Goal: Transaction & Acquisition: Book appointment/travel/reservation

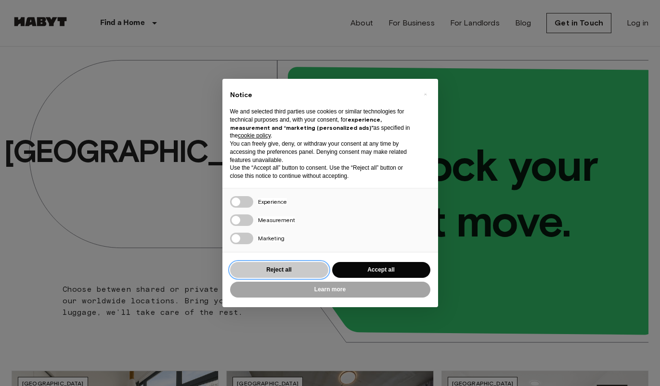
click at [286, 272] on button "Reject all" at bounding box center [279, 270] width 98 height 16
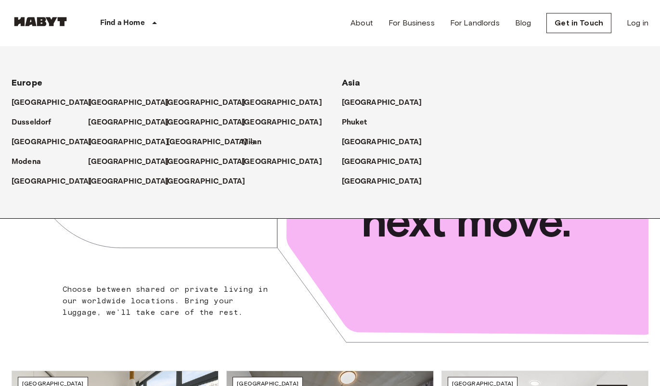
click at [182, 142] on p "[GEOGRAPHIC_DATA]" at bounding box center [207, 143] width 80 height 12
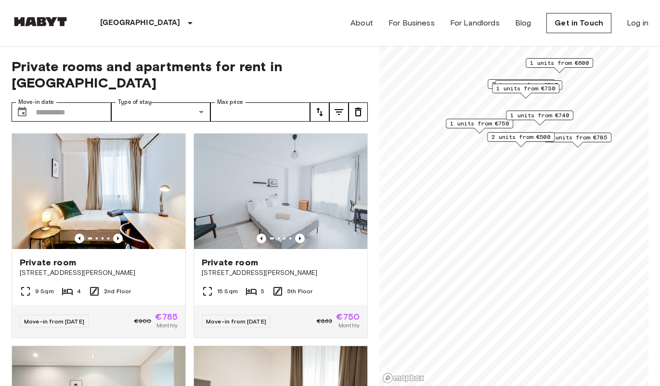
click at [525, 138] on span "2 units from €500" at bounding box center [520, 137] width 59 height 9
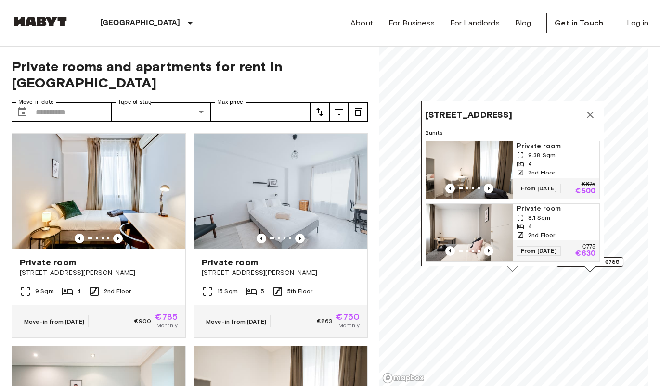
click at [485, 163] on img "Map marker" at bounding box center [469, 170] width 87 height 58
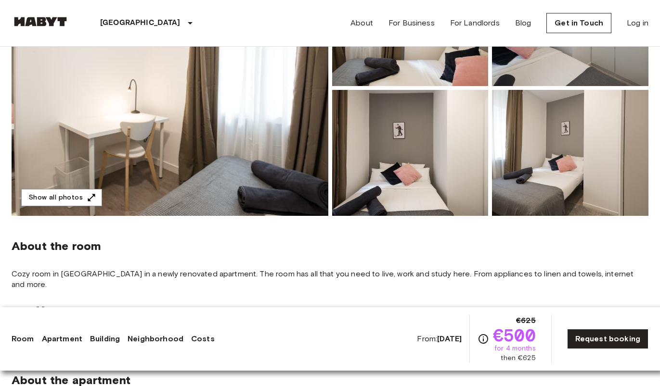
scroll to position [190, 0]
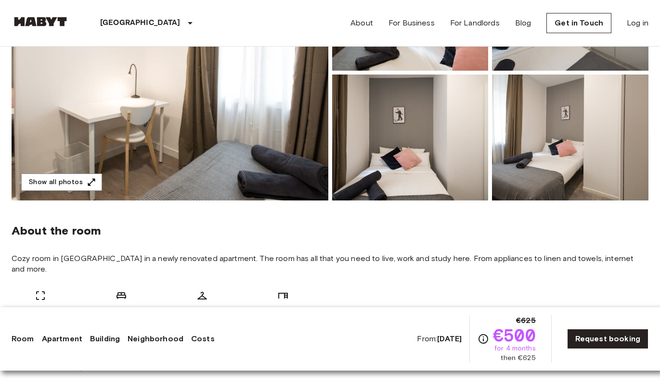
click at [275, 136] on img at bounding box center [170, 73] width 317 height 256
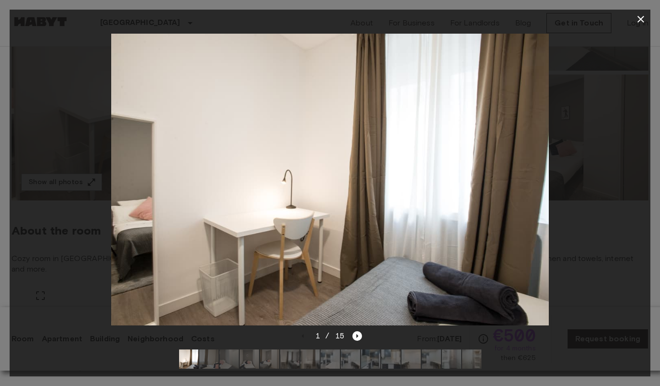
click at [205, 360] on img at bounding box center [208, 359] width 19 height 19
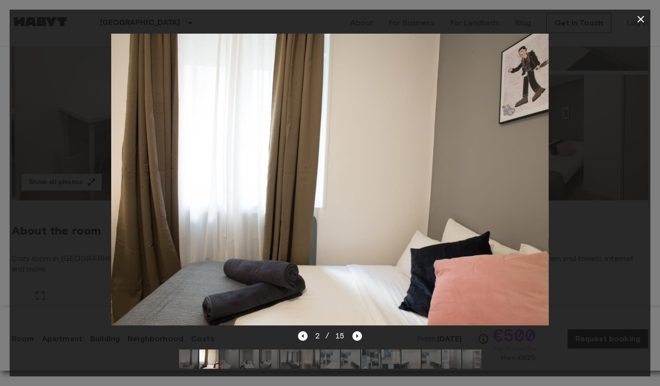
click at [233, 361] on img at bounding box center [228, 359] width 19 height 19
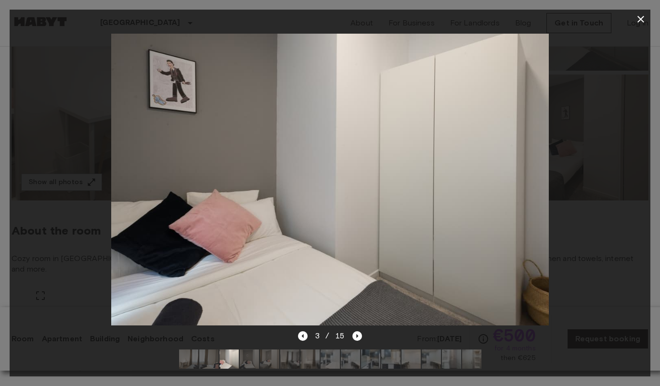
click at [262, 361] on img at bounding box center [269, 359] width 19 height 19
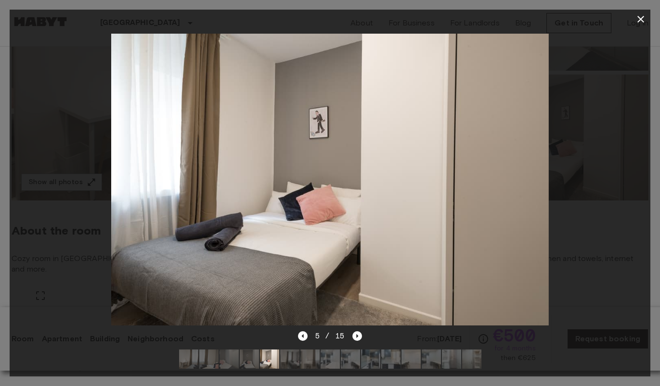
click at [307, 359] on img at bounding box center [309, 359] width 19 height 19
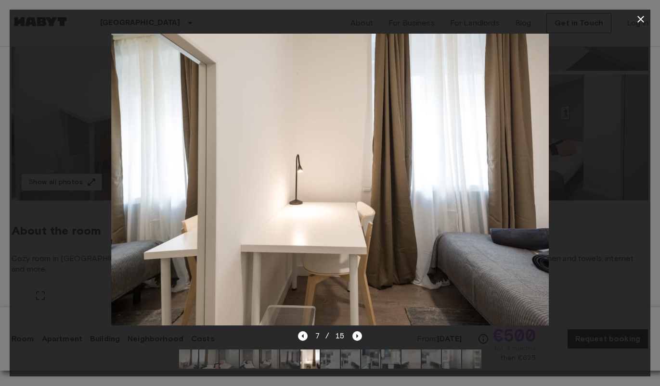
click at [352, 364] on img at bounding box center [350, 359] width 19 height 19
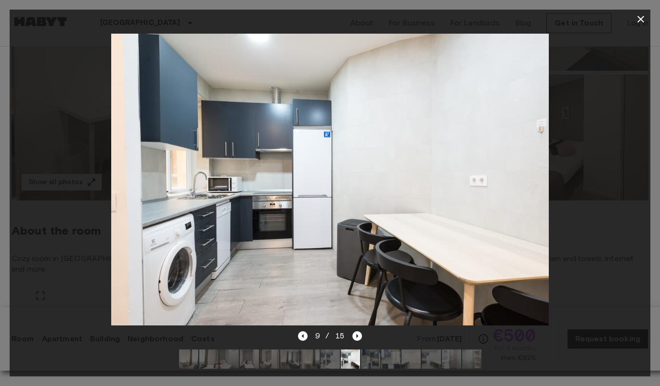
click at [370, 360] on img at bounding box center [370, 359] width 19 height 19
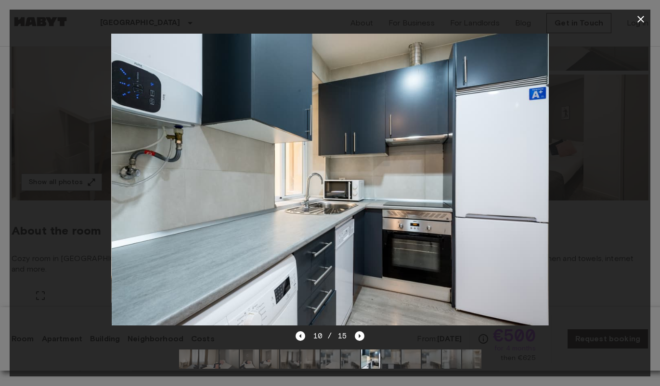
click at [386, 360] on img at bounding box center [390, 359] width 19 height 19
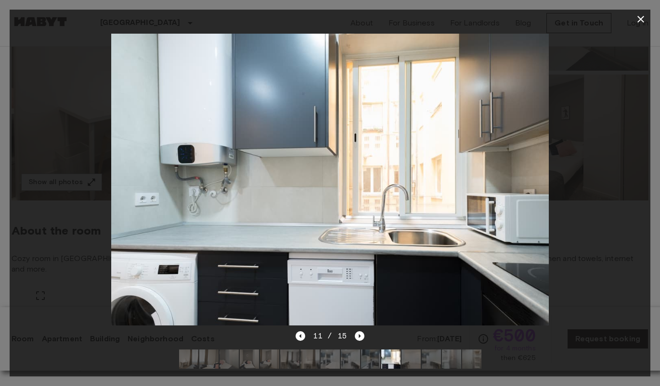
click at [418, 363] on img at bounding box center [410, 359] width 19 height 19
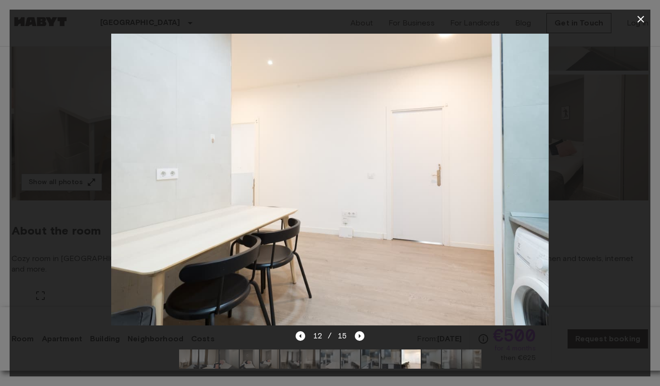
click at [437, 365] on img at bounding box center [431, 359] width 19 height 19
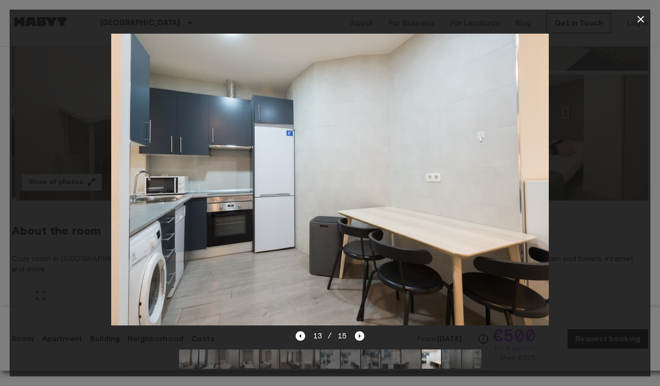
click at [458, 364] on img at bounding box center [451, 359] width 19 height 19
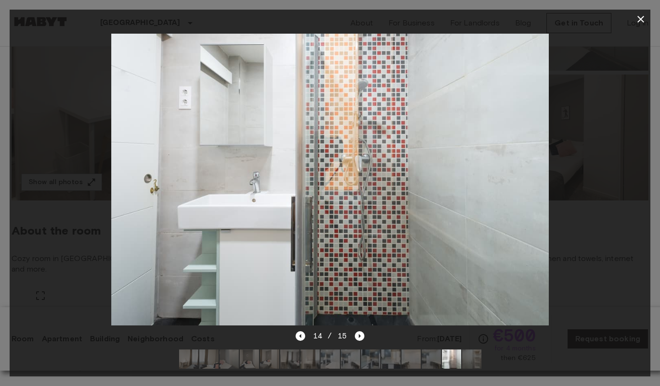
click at [476, 360] on img at bounding box center [471, 359] width 19 height 19
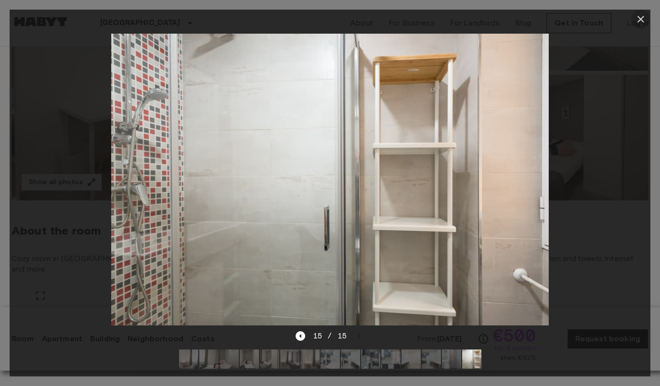
click at [641, 15] on icon "button" at bounding box center [641, 19] width 12 height 12
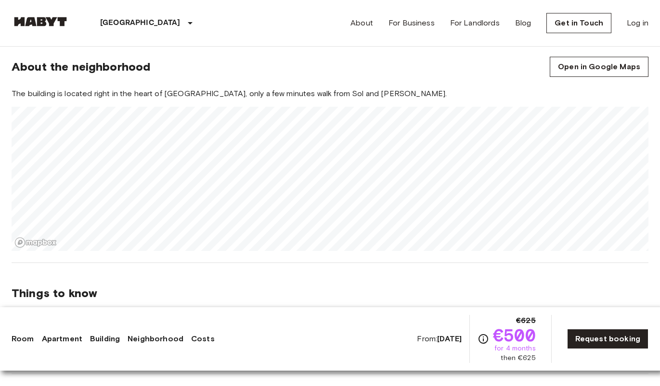
scroll to position [789, 0]
